Goal: Check status: Check status

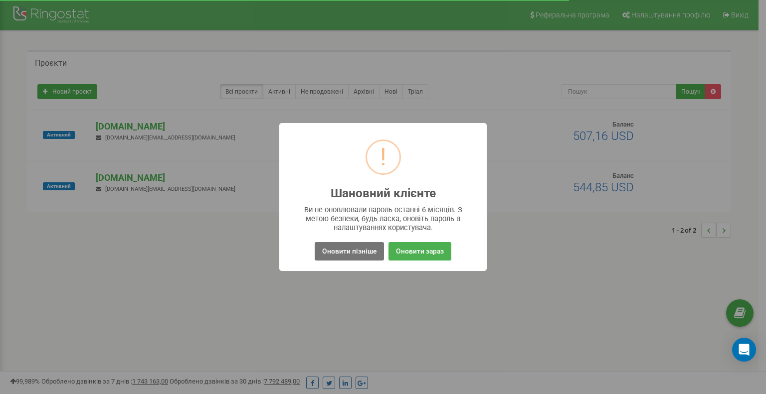
click at [364, 251] on button "Оновити пізніше" at bounding box center [349, 251] width 69 height 18
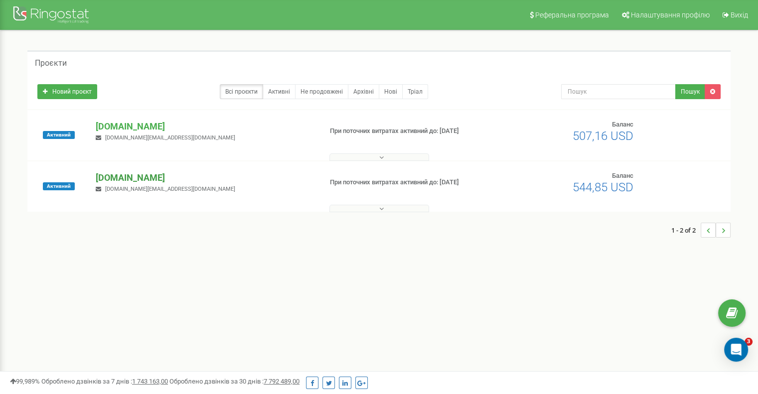
click at [112, 178] on p "[DOMAIN_NAME]" at bounding box center [205, 177] width 218 height 13
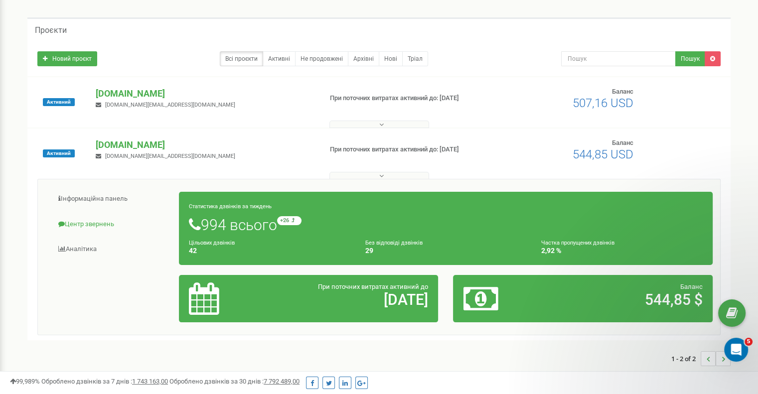
scroll to position [50, 0]
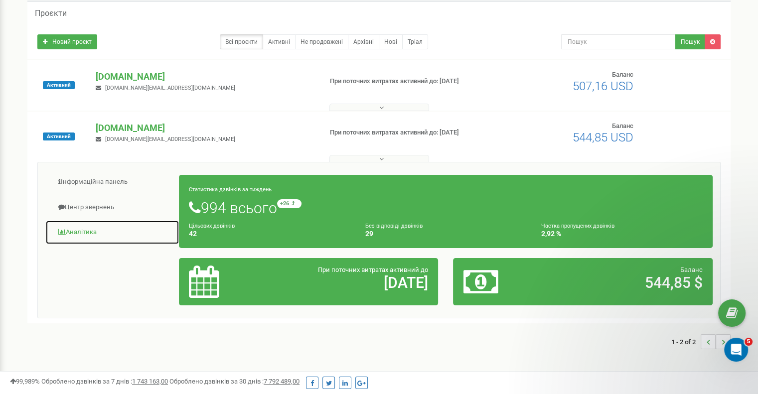
click at [86, 233] on link "Аналiтика" at bounding box center [112, 232] width 134 height 24
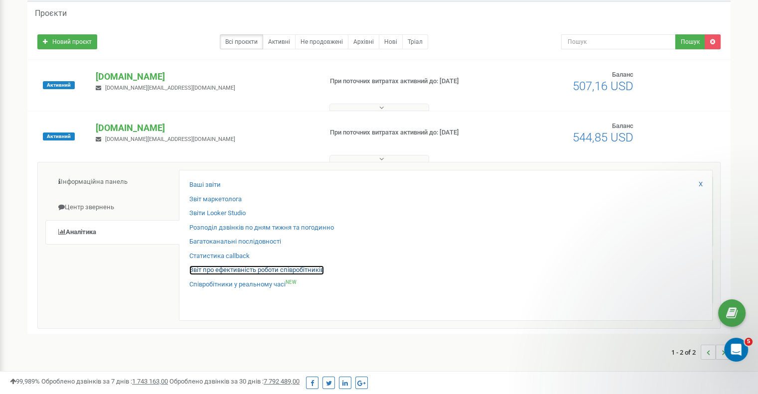
click at [213, 269] on link "Звіт про ефективність роботи співробітників" at bounding box center [256, 270] width 135 height 9
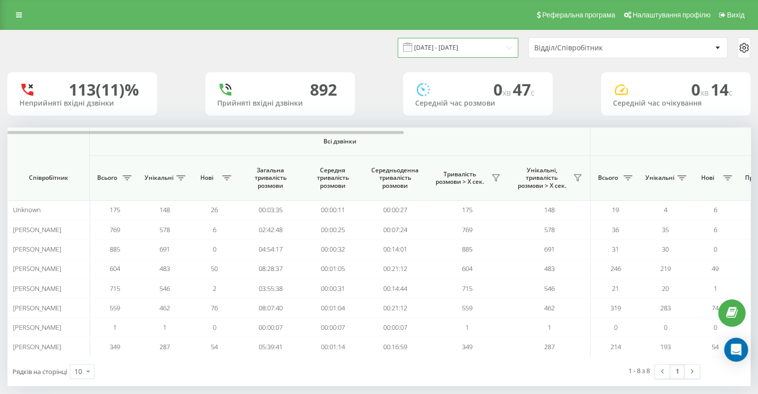
click at [457, 45] on input "[DATE] - [DATE]" at bounding box center [458, 47] width 121 height 19
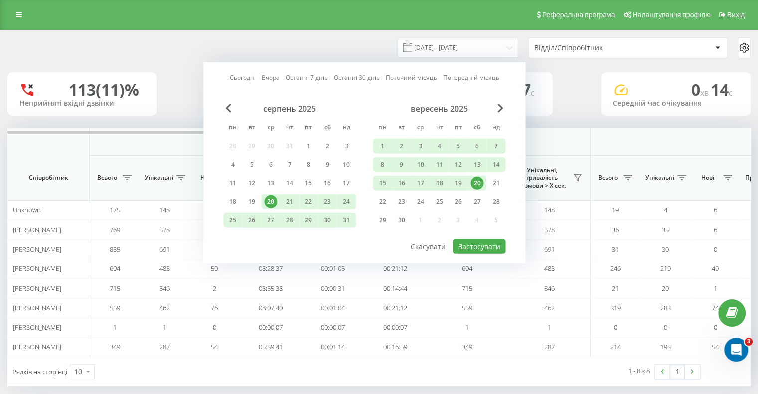
click at [481, 181] on div "20" at bounding box center [477, 183] width 13 height 13
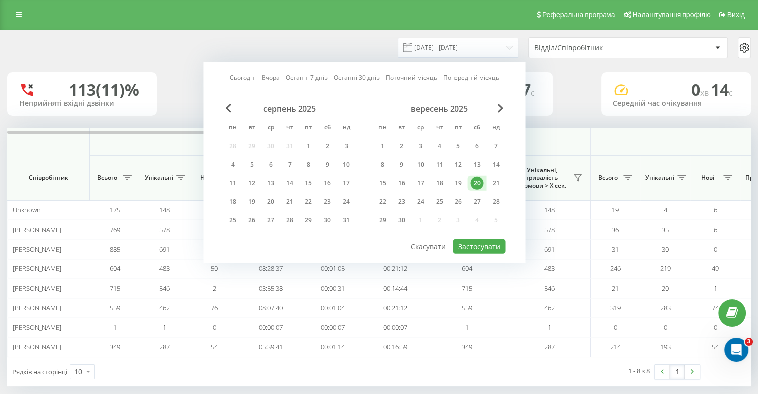
click at [481, 181] on div "20" at bounding box center [477, 183] width 13 height 13
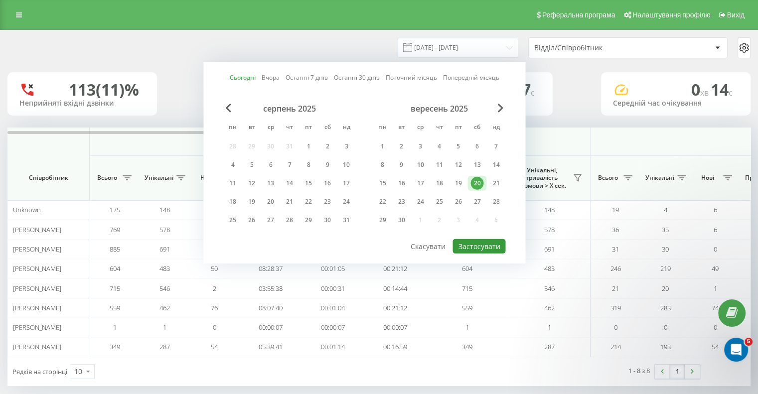
click at [471, 245] on button "Застосувати" at bounding box center [479, 246] width 53 height 14
type input "[DATE] - [DATE]"
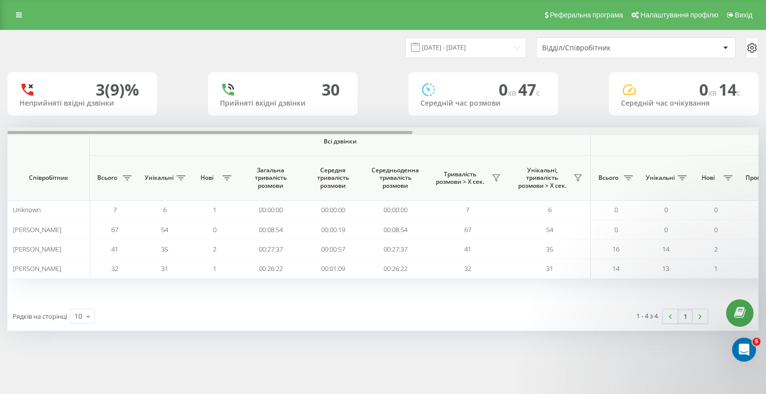
drag, startPoint x: 369, startPoint y: 131, endPoint x: 351, endPoint y: 141, distance: 20.1
click at [352, 141] on div "Всі дзвінки Вхідні дзвінки Вихідні дзвінки Співробітник Всього Унікальні Нові З…" at bounding box center [382, 215] width 751 height 174
